Goal: Check status: Check status

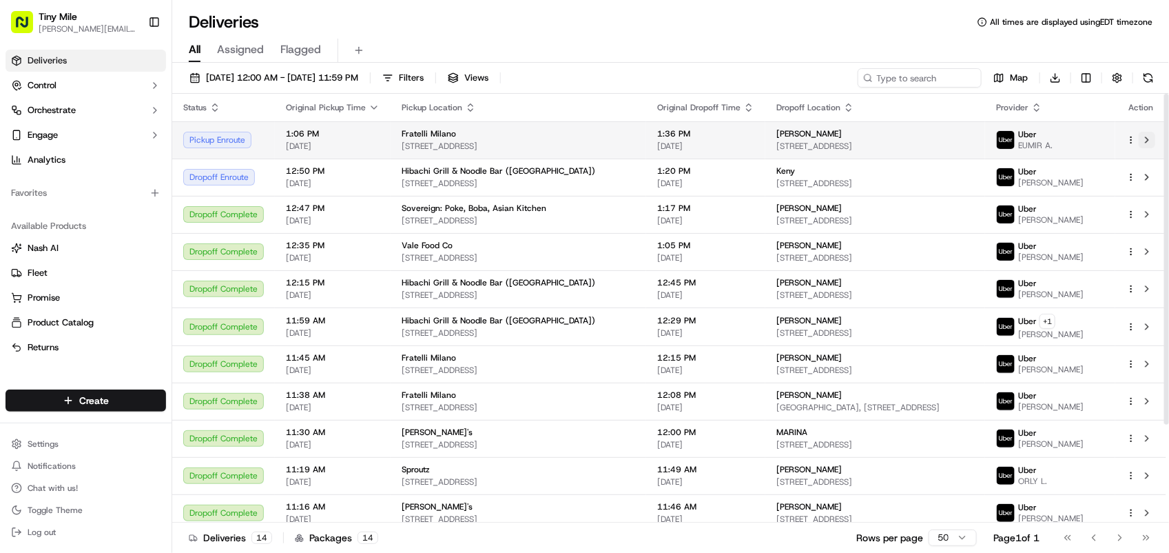
click at [1148, 139] on button at bounding box center [1147, 140] width 17 height 17
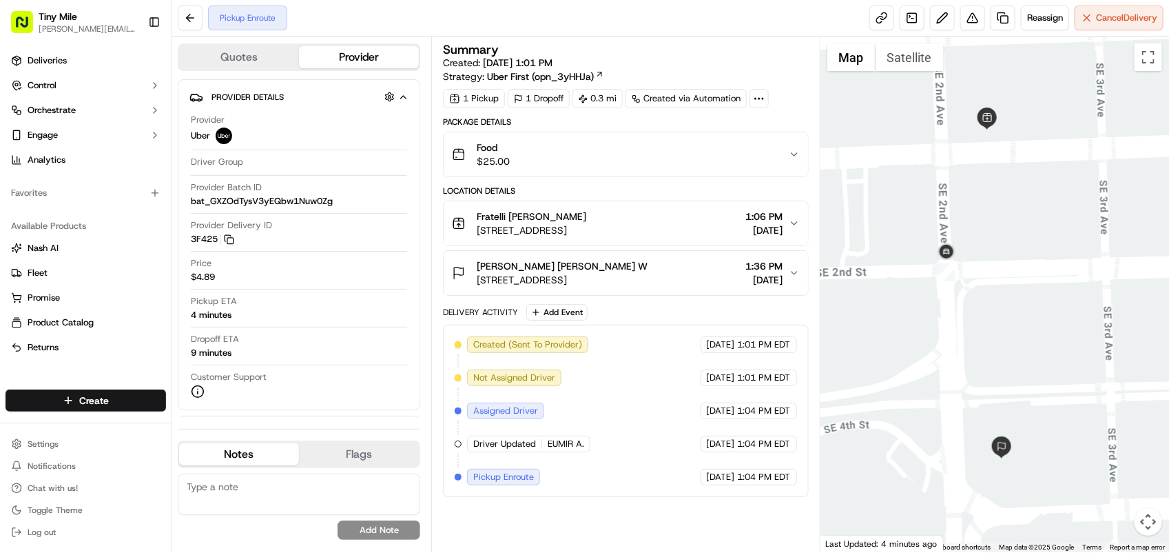
click at [909, 359] on div at bounding box center [994, 294] width 349 height 515
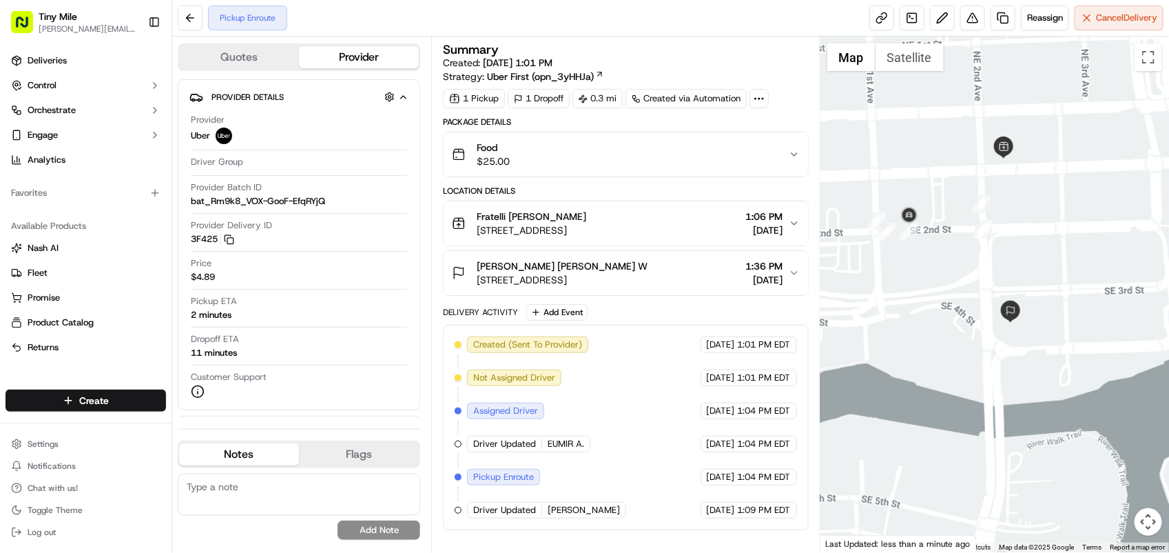
drag, startPoint x: 863, startPoint y: 280, endPoint x: 931, endPoint y: 272, distance: 68.6
click at [931, 272] on div at bounding box center [994, 294] width 349 height 515
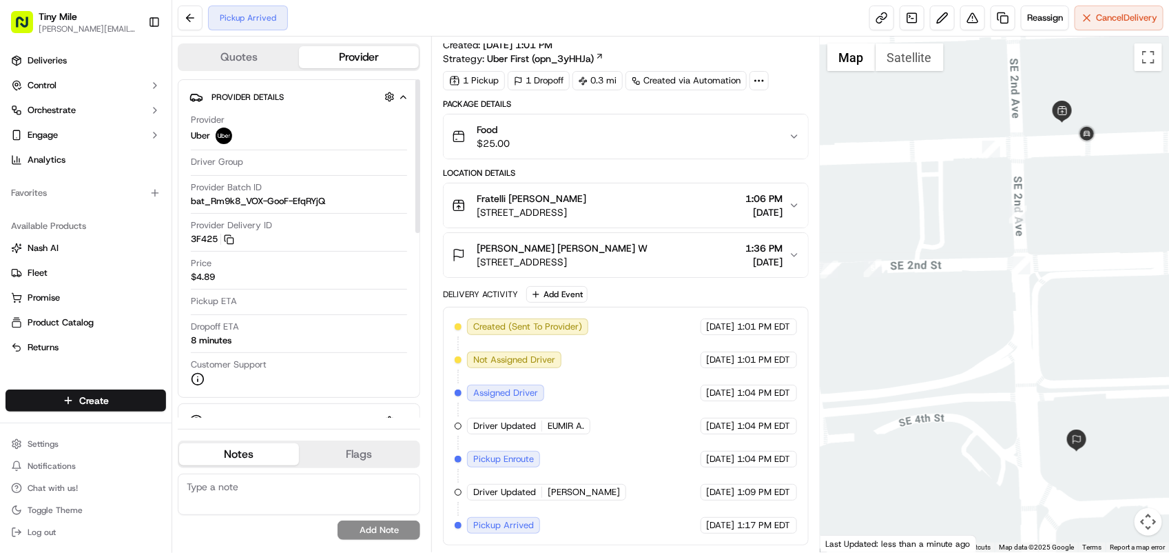
scroll to position [21, 0]
